Goal: Communication & Community: Answer question/provide support

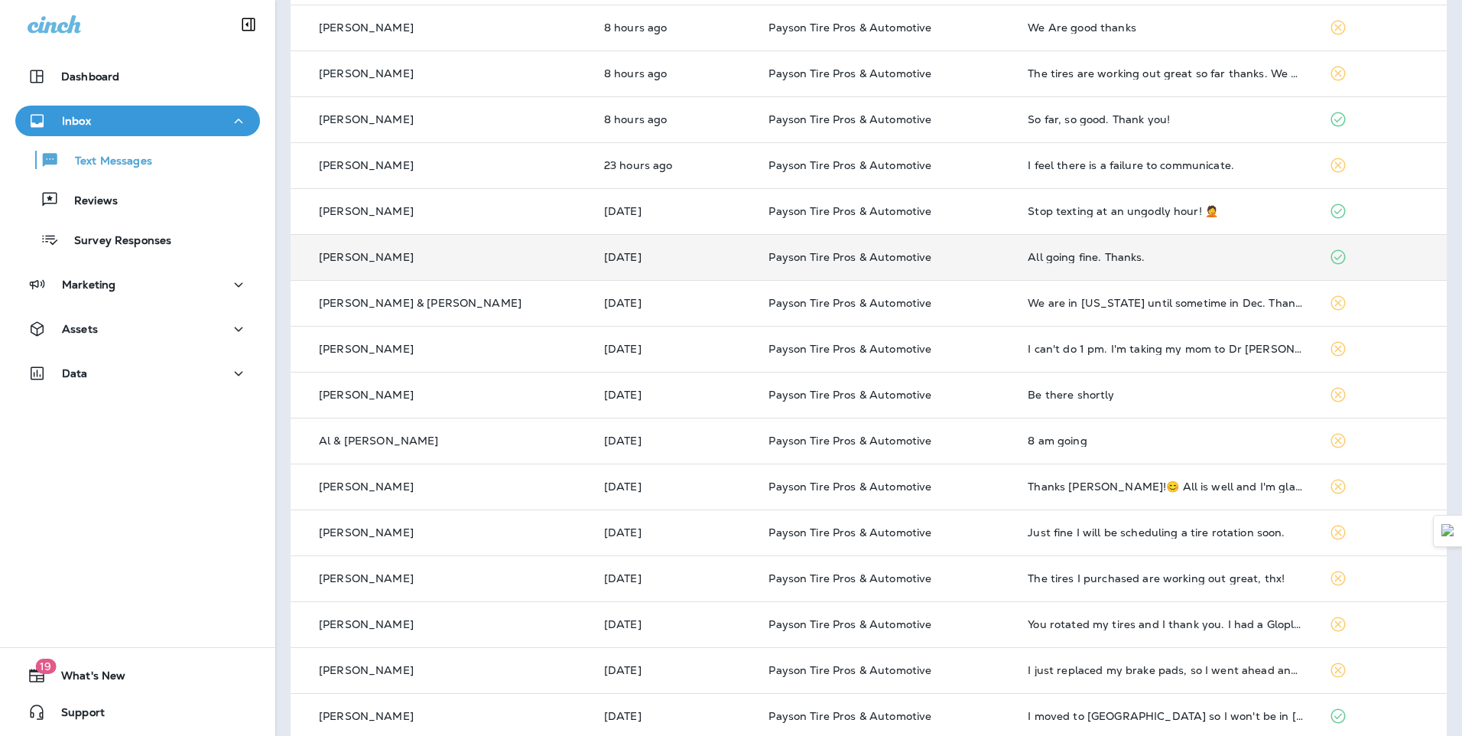
scroll to position [358, 0]
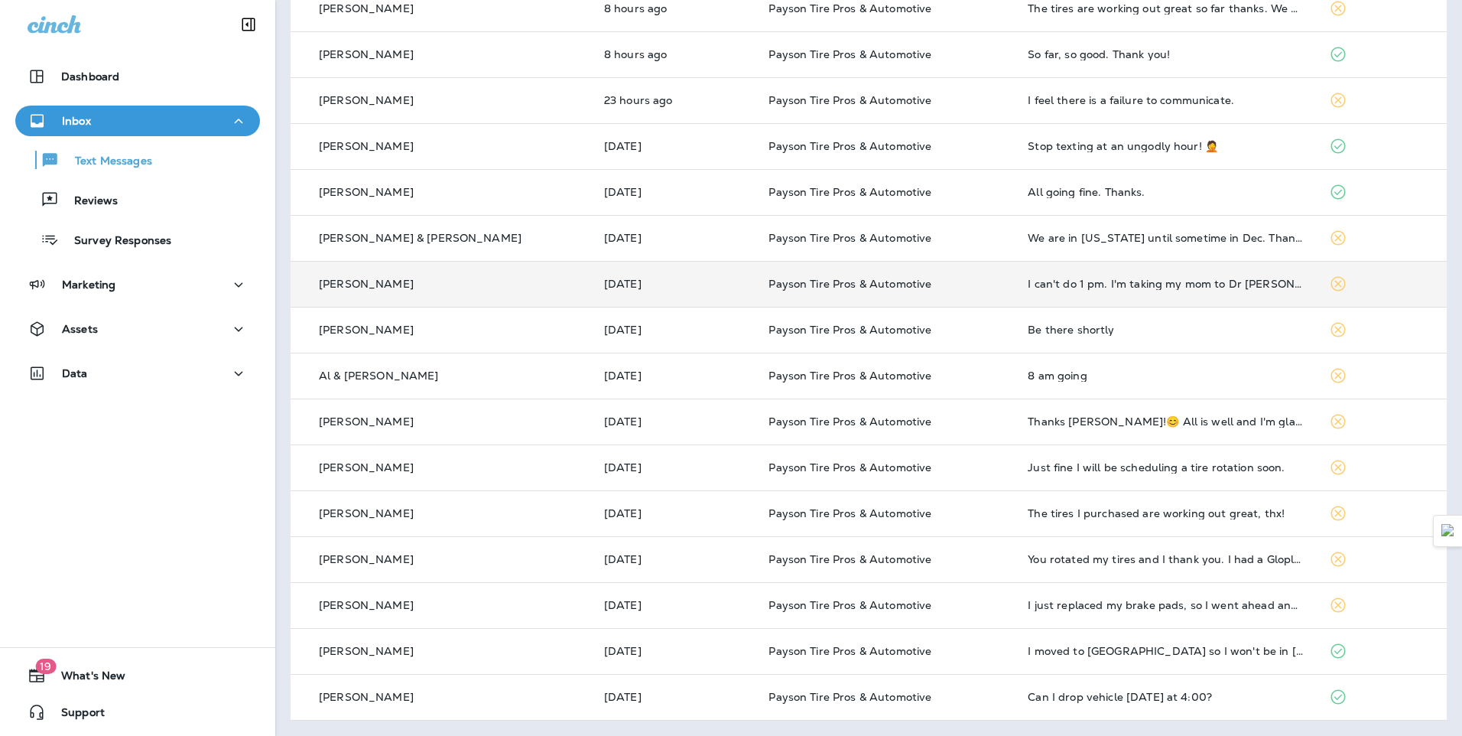
click at [660, 298] on td "[DATE]" at bounding box center [674, 284] width 165 height 46
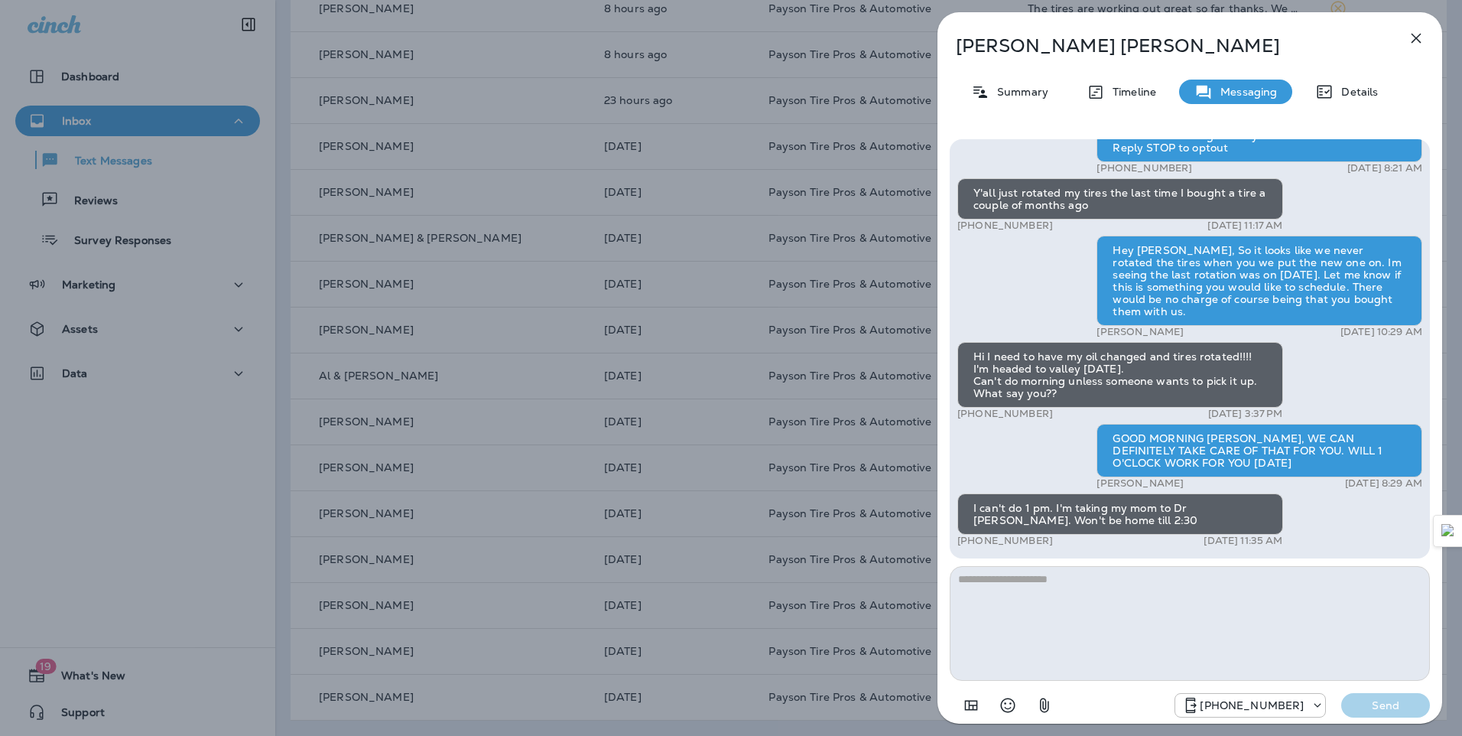
click at [498, 294] on div "[PERSON_NAME] Summary Timeline Messaging Details Hello [PERSON_NAME], Hope all …" at bounding box center [731, 368] width 1462 height 736
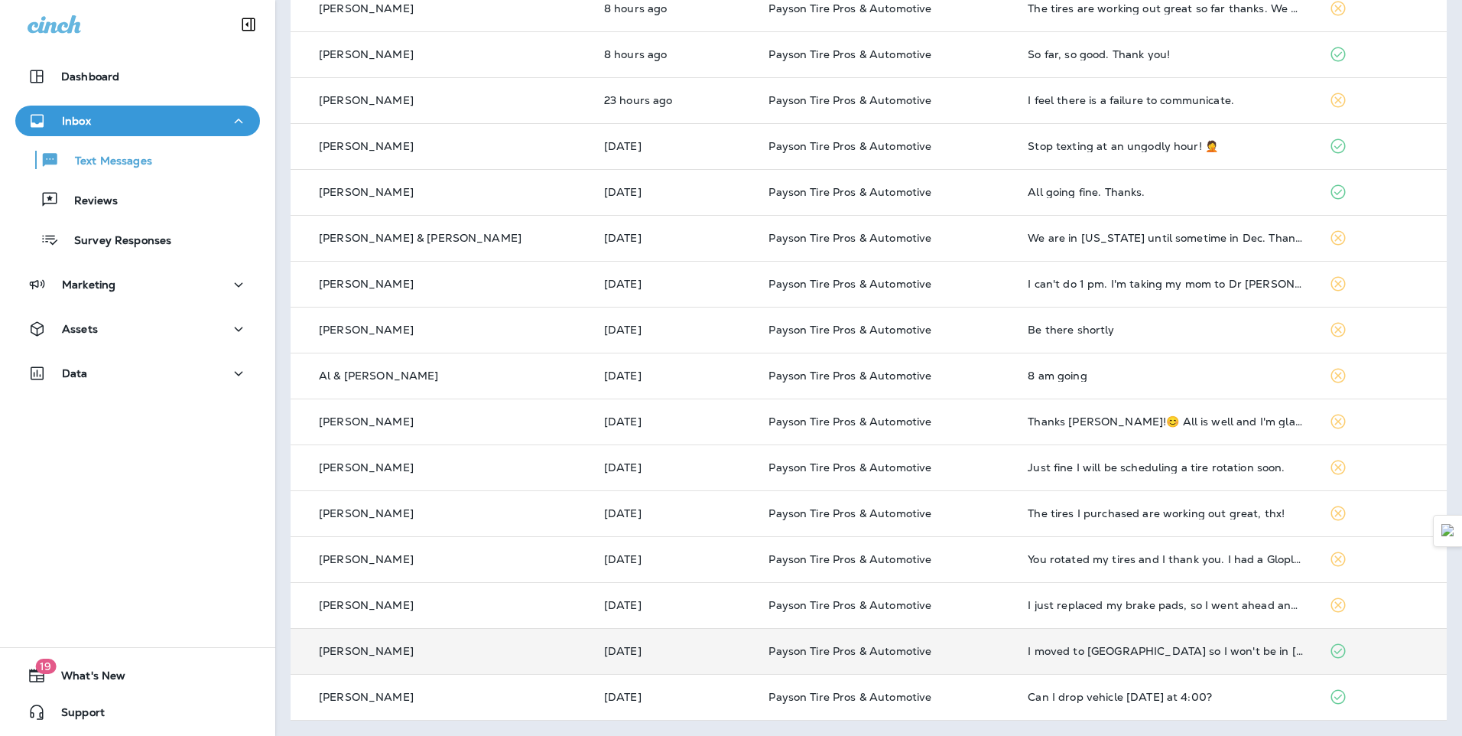
click at [425, 657] on div "[PERSON_NAME]" at bounding box center [441, 651] width 277 height 16
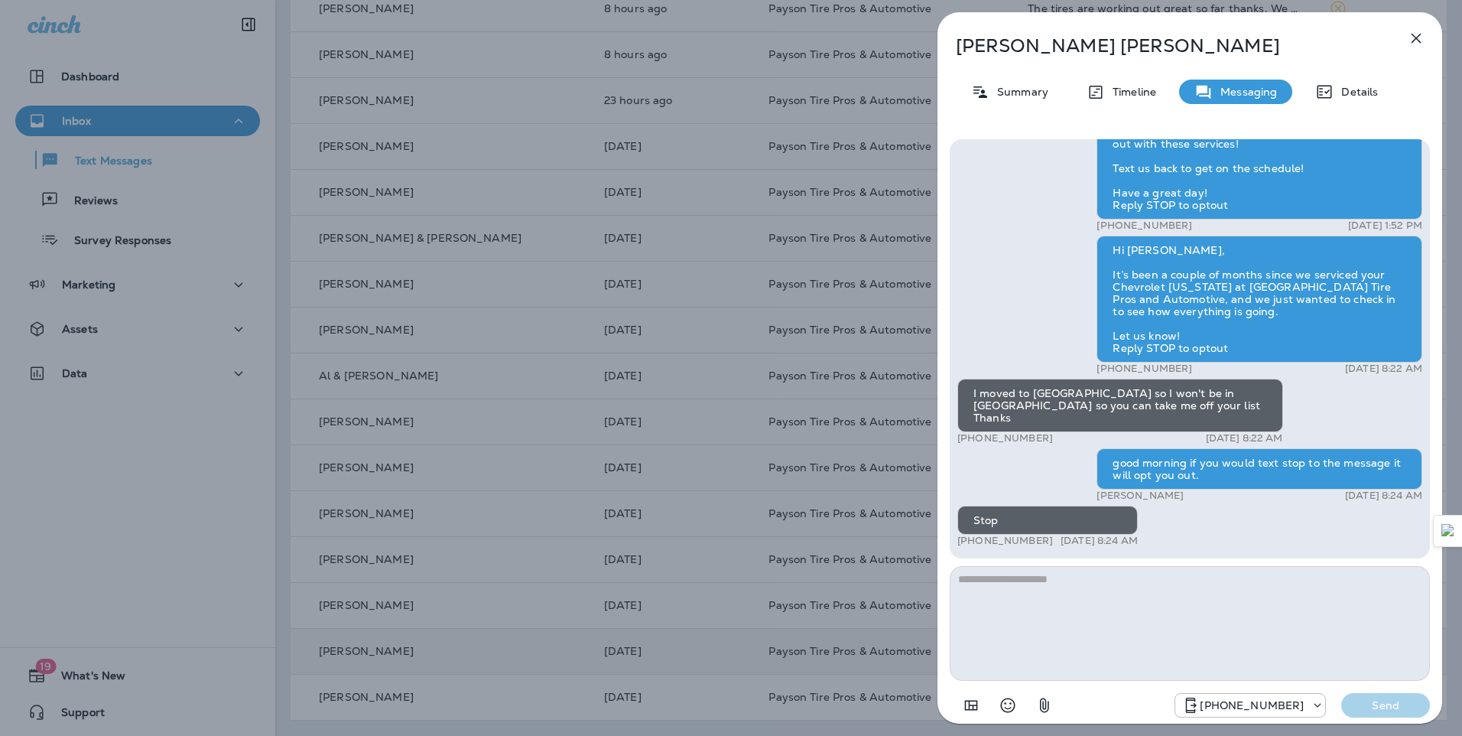
click at [628, 427] on div "[PERSON_NAME] Summary Timeline Messaging Details Hi [PERSON_NAME], this is Pays…" at bounding box center [731, 368] width 1462 height 736
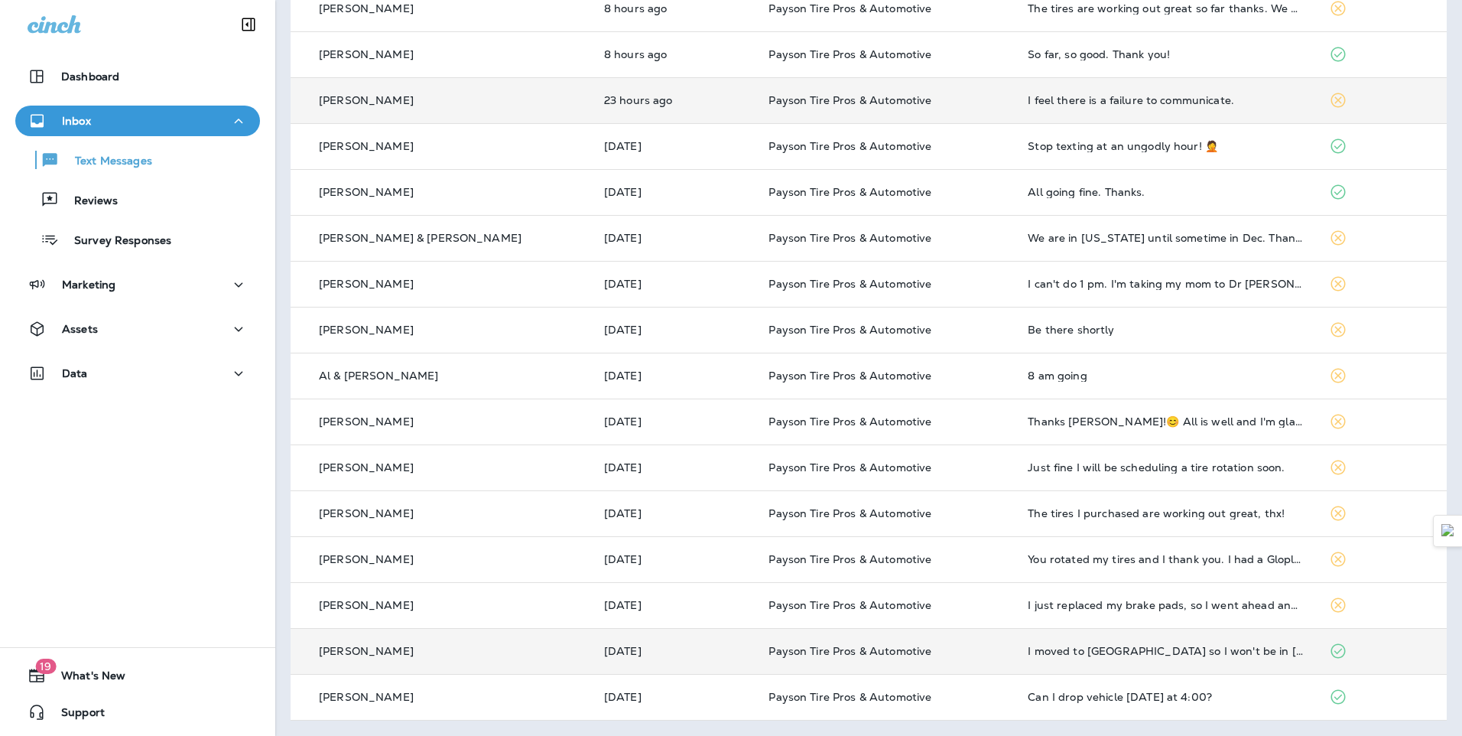
click at [449, 107] on div "[PERSON_NAME]" at bounding box center [441, 101] width 277 height 16
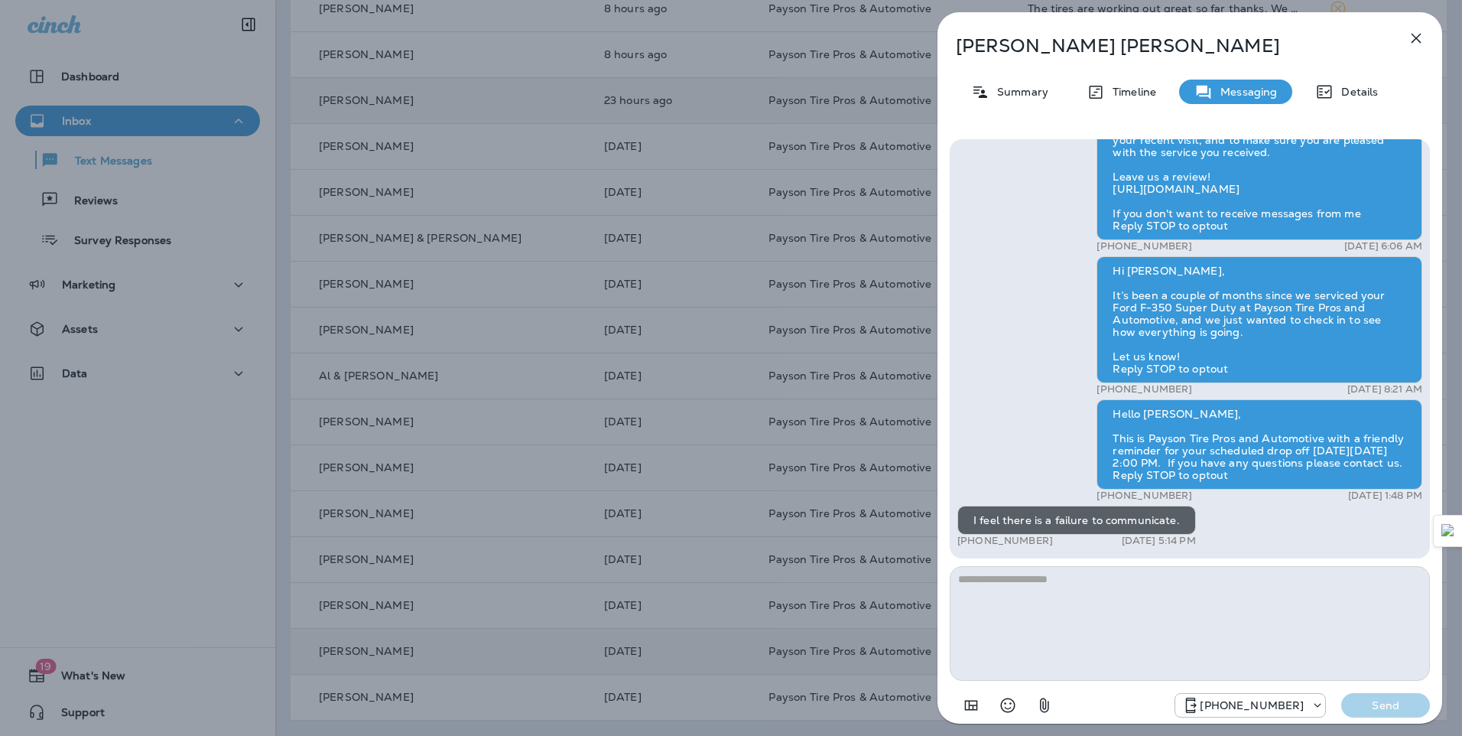
click at [412, 272] on div "[PERSON_NAME] Summary Timeline Messaging Details Hi [PERSON_NAME], this is Pays…" at bounding box center [731, 368] width 1462 height 736
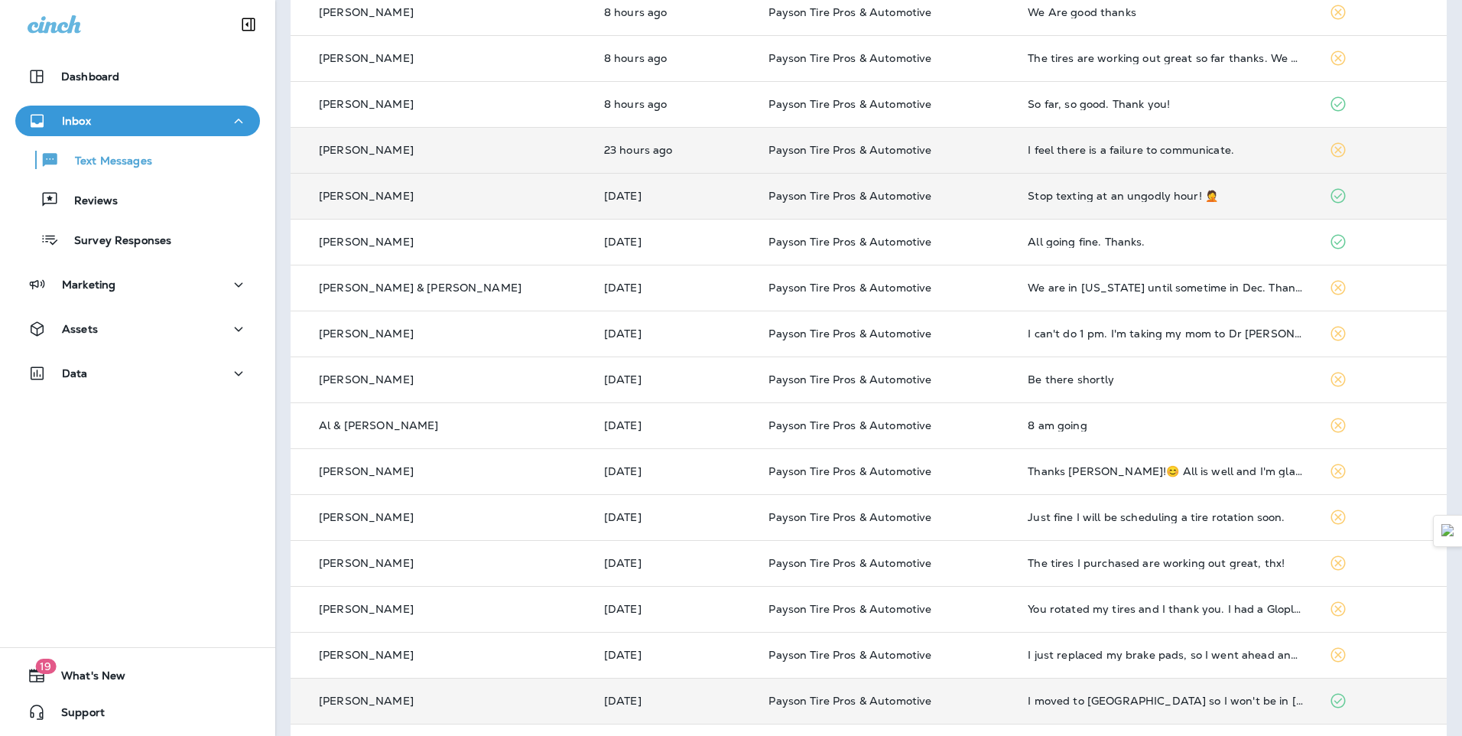
scroll to position [281, 0]
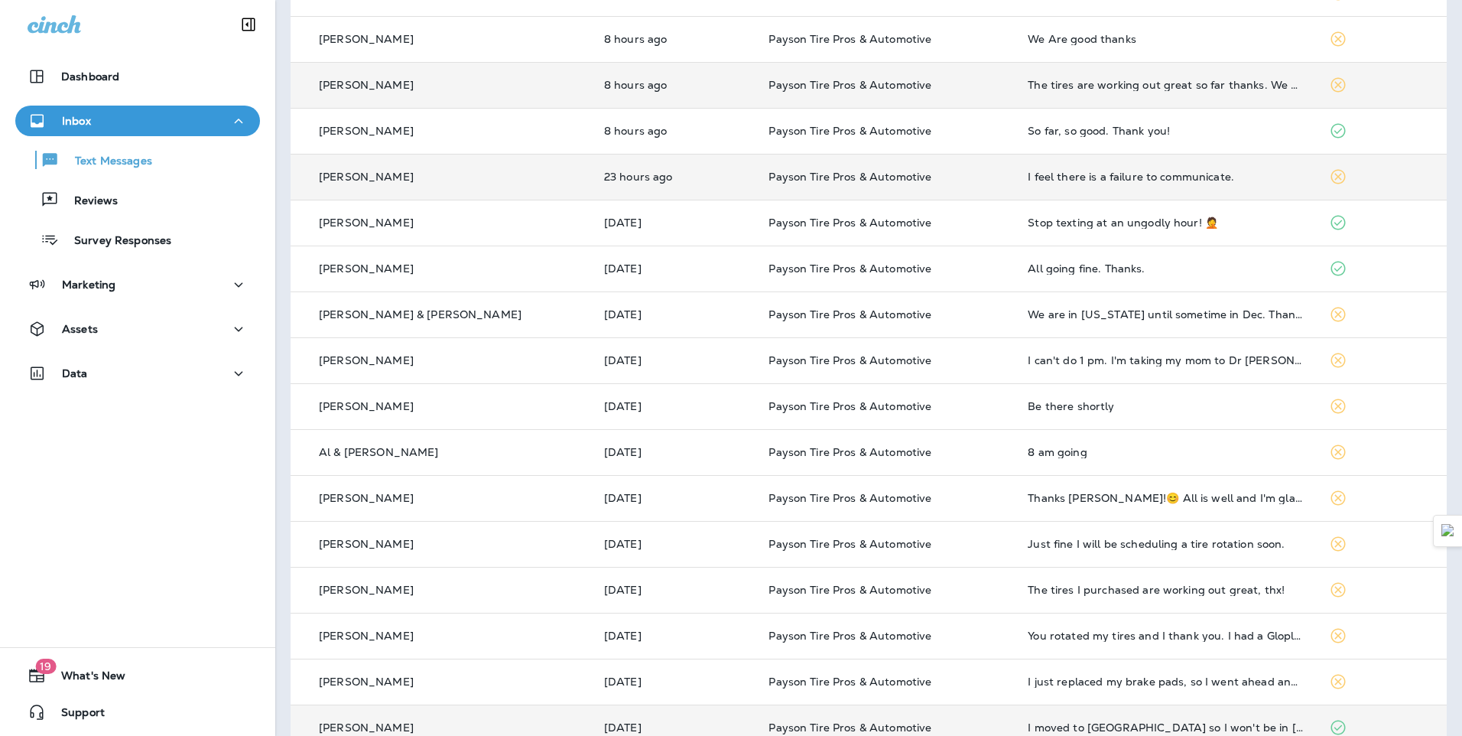
click at [453, 94] on td "[PERSON_NAME]" at bounding box center [441, 85] width 301 height 46
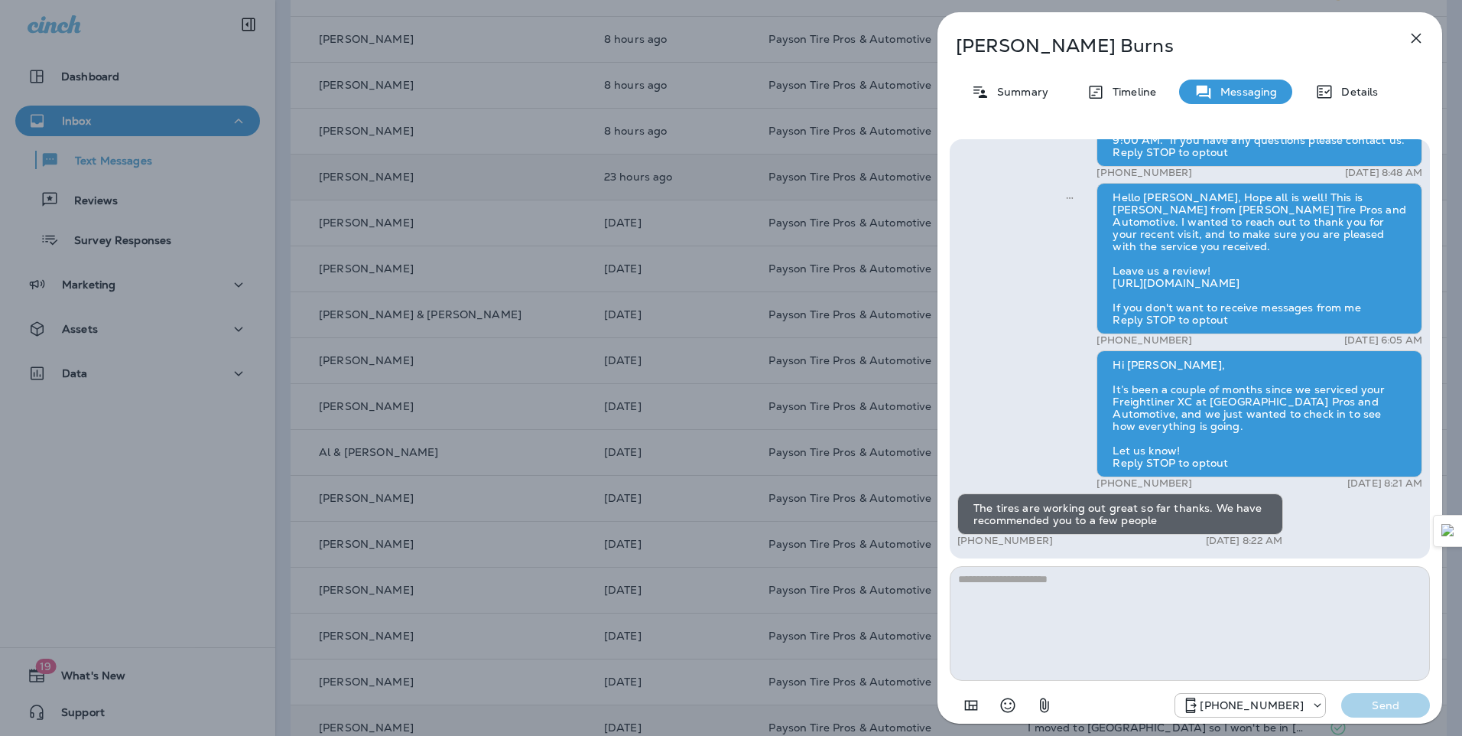
click at [542, 258] on div "[PERSON_NAME] Summary Timeline Messaging Details Hello [PERSON_NAME], This is P…" at bounding box center [731, 368] width 1462 height 736
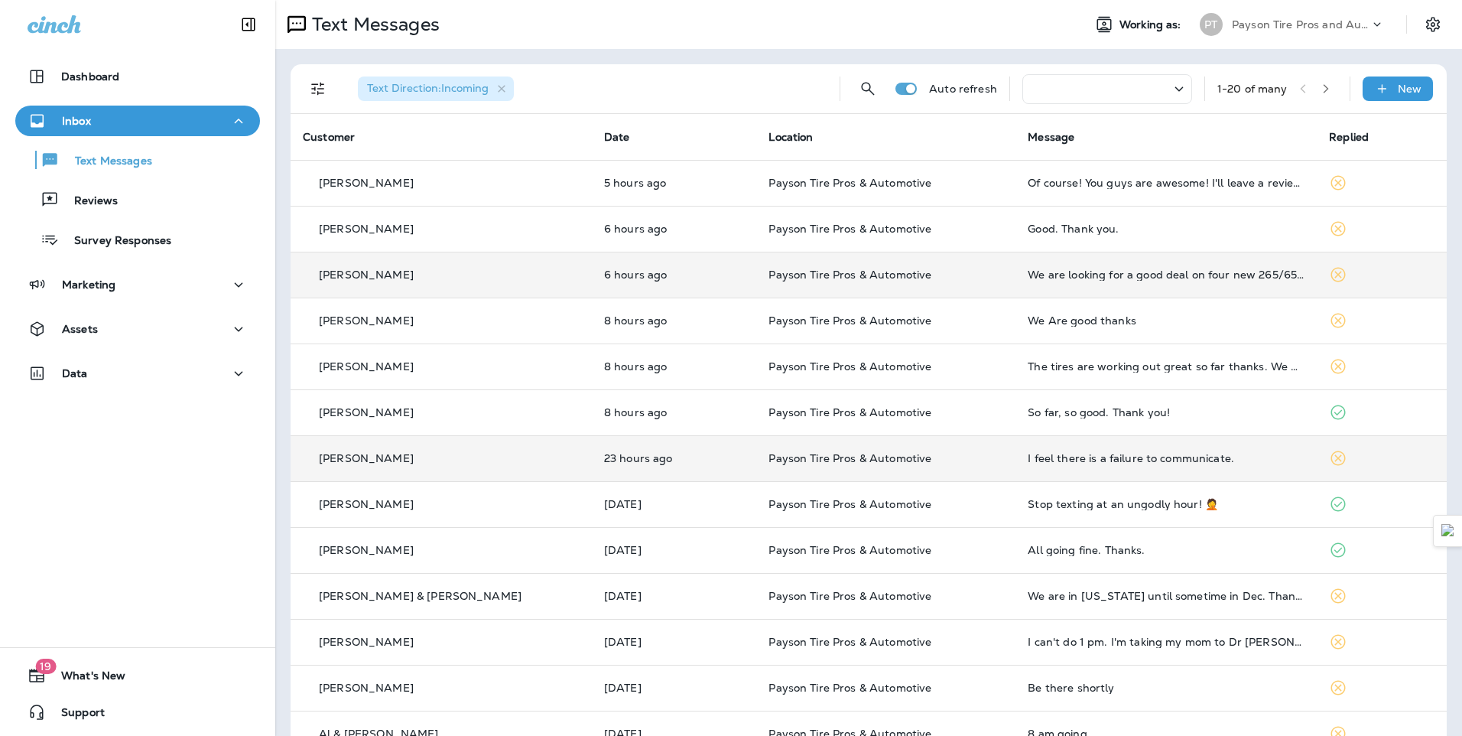
click at [472, 276] on div "[PERSON_NAME]" at bounding box center [441, 275] width 277 height 16
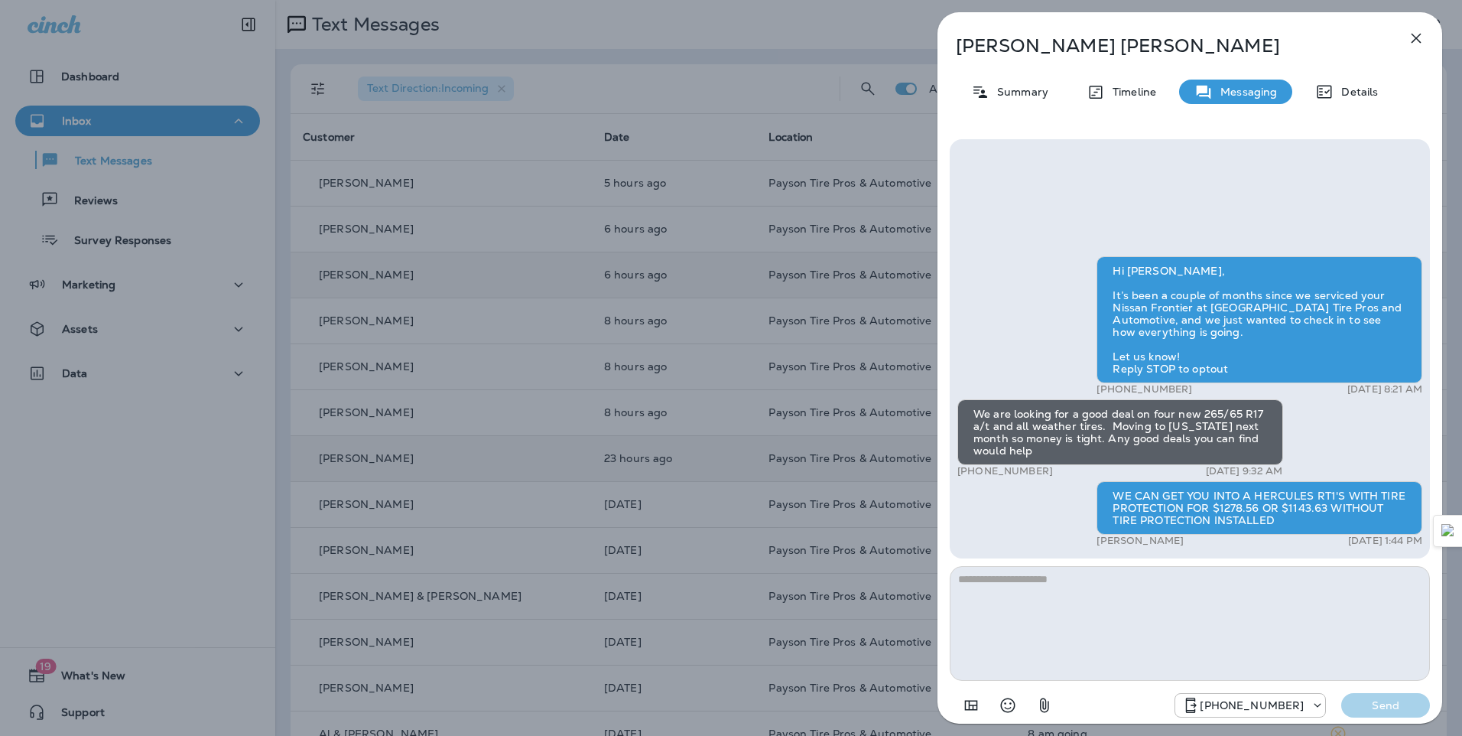
click at [515, 362] on div "[PERSON_NAME] Summary Timeline Messaging Details Hi [PERSON_NAME], It’s been a …" at bounding box center [731, 368] width 1462 height 736
